Goal: Information Seeking & Learning: Find specific fact

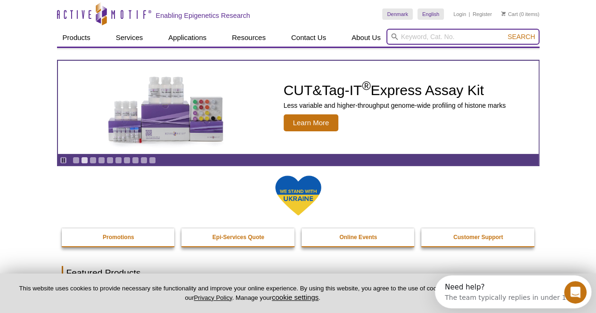
click at [449, 35] on input "search" at bounding box center [462, 37] width 153 height 16
paste input "16/61727"
type input "16/61727"
click at [505, 33] on button "Search" at bounding box center [521, 37] width 33 height 8
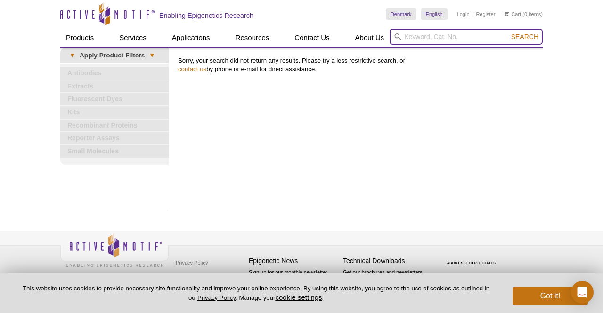
click at [461, 34] on input "search" at bounding box center [466, 37] width 153 height 16
paste input "17015001"
type input "17015001"
click at [508, 33] on button "Search" at bounding box center [524, 37] width 33 height 8
